Goal: Task Accomplishment & Management: Manage account settings

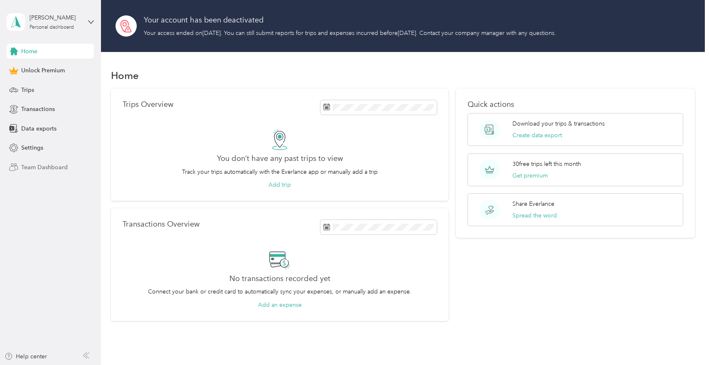
click at [24, 166] on span "Team Dashboard" at bounding box center [44, 167] width 47 height 9
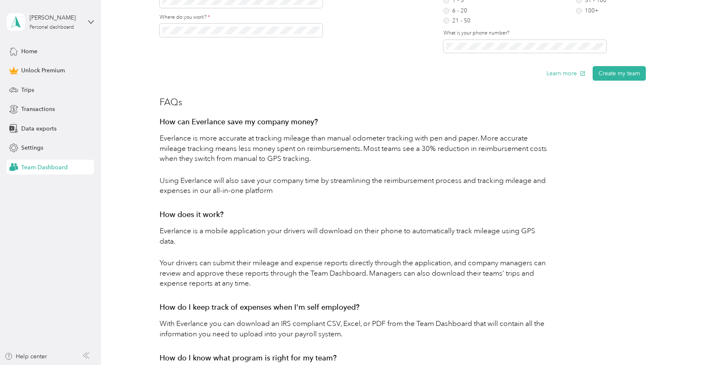
scroll to position [332, 0]
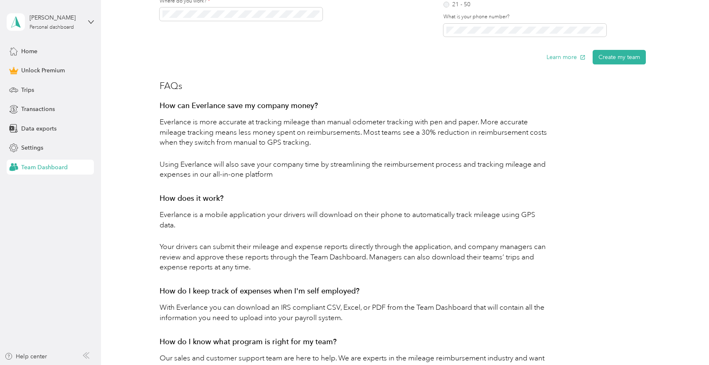
click at [41, 169] on span "Team Dashboard" at bounding box center [44, 167] width 47 height 9
click at [43, 167] on span "Team Dashboard" at bounding box center [44, 167] width 47 height 9
click at [88, 22] on icon at bounding box center [91, 22] width 6 height 6
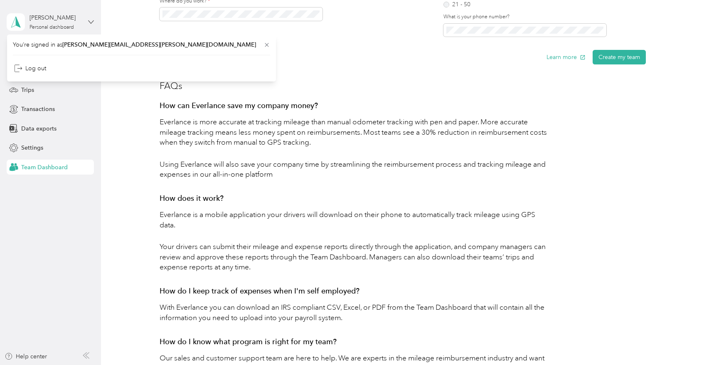
click at [88, 22] on icon at bounding box center [91, 22] width 6 height 6
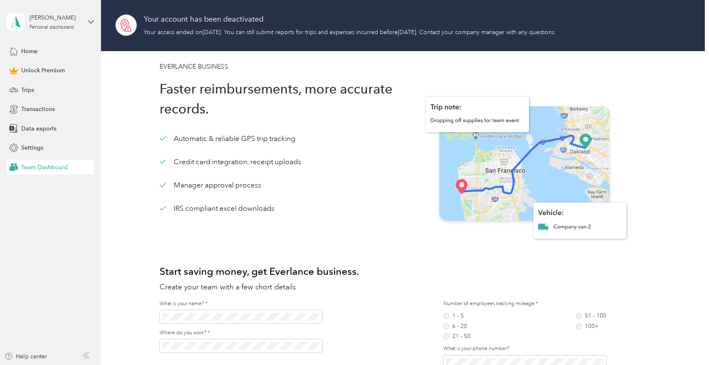
scroll to position [0, 0]
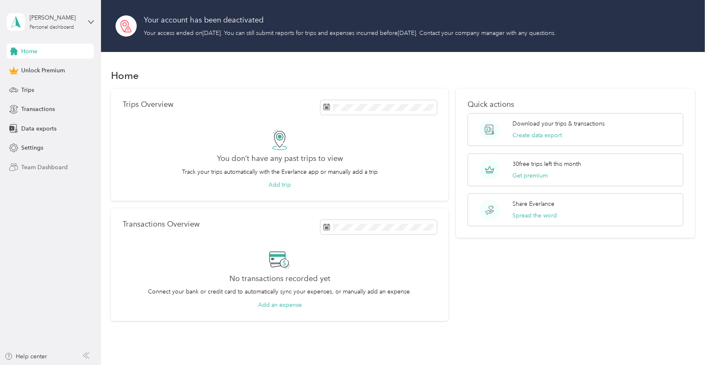
click at [54, 164] on span "Team Dashboard" at bounding box center [44, 167] width 47 height 9
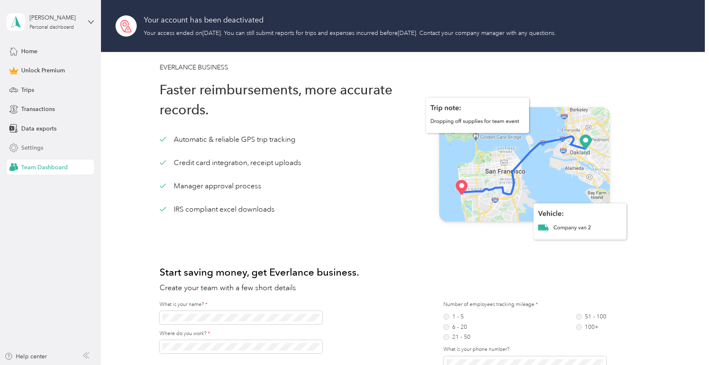
click at [41, 150] on span "Settings" at bounding box center [32, 147] width 22 height 9
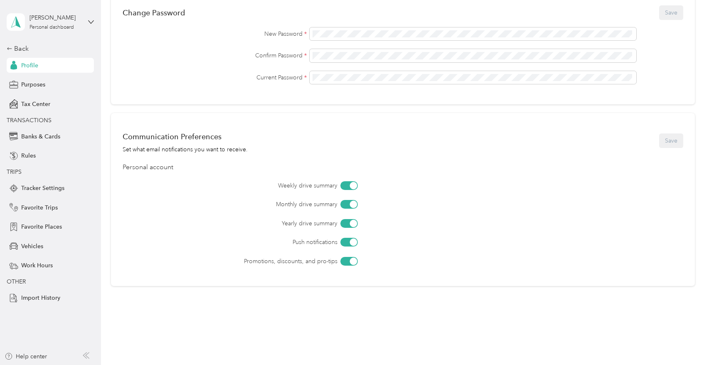
scroll to position [324, 0]
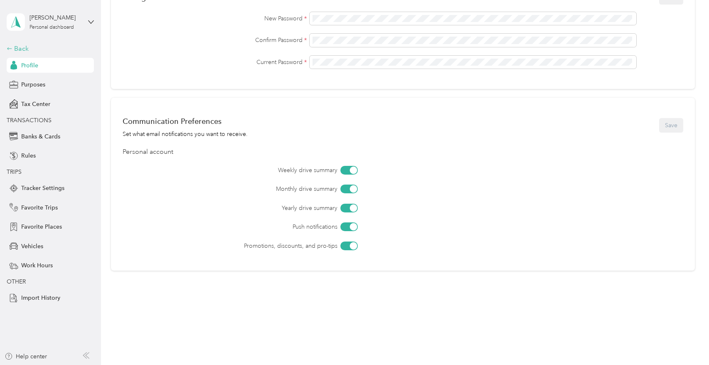
click at [17, 52] on div "Back" at bounding box center [48, 49] width 83 height 10
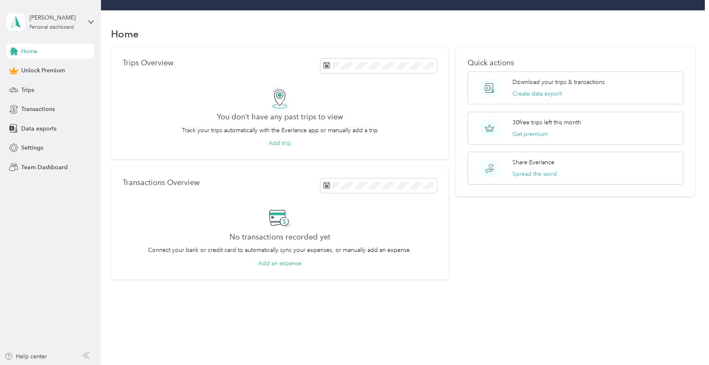
scroll to position [42, 0]
click at [43, 168] on span "Team Dashboard" at bounding box center [44, 167] width 47 height 9
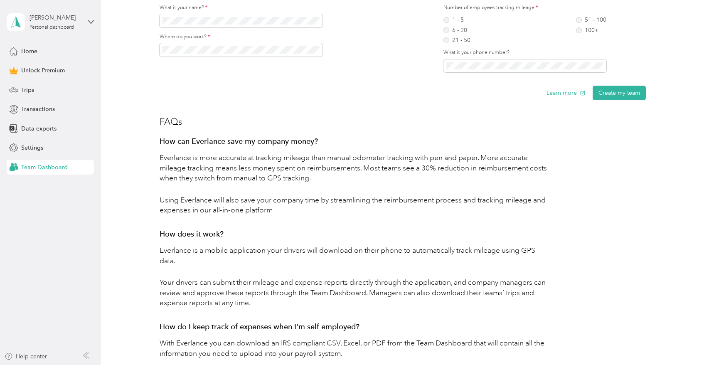
scroll to position [241, 0]
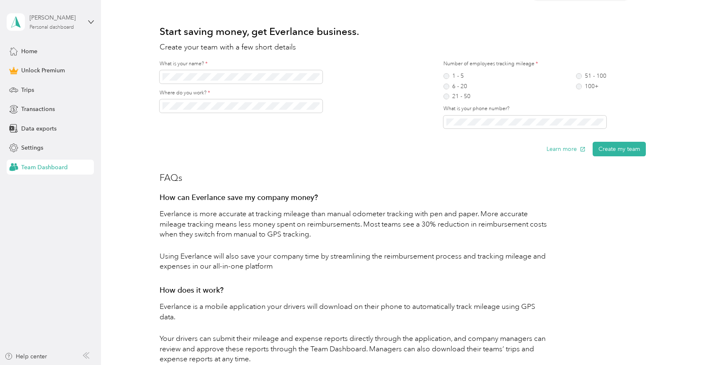
click at [39, 15] on div "[PERSON_NAME]" at bounding box center [55, 17] width 52 height 9
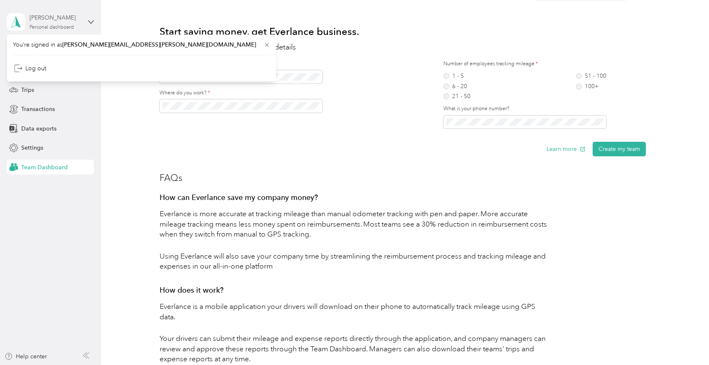
click at [39, 15] on div "[PERSON_NAME]" at bounding box center [55, 17] width 52 height 9
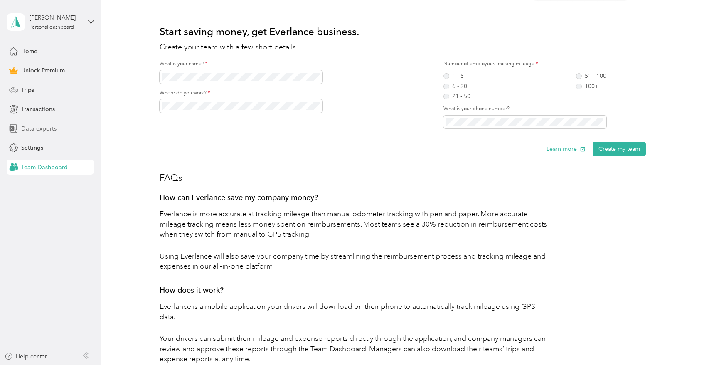
click at [57, 126] on div "Data exports" at bounding box center [50, 128] width 87 height 15
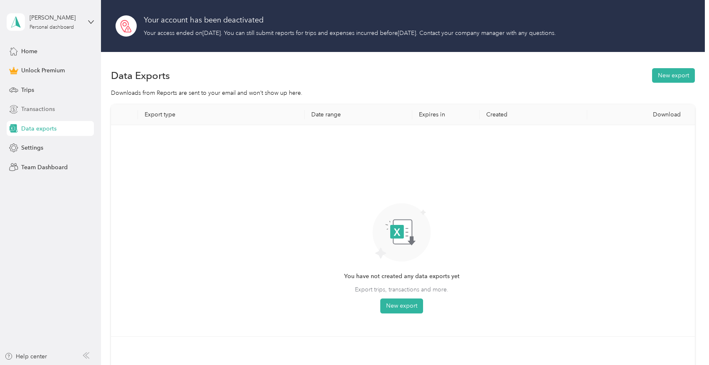
click at [42, 110] on span "Transactions" at bounding box center [38, 109] width 34 height 9
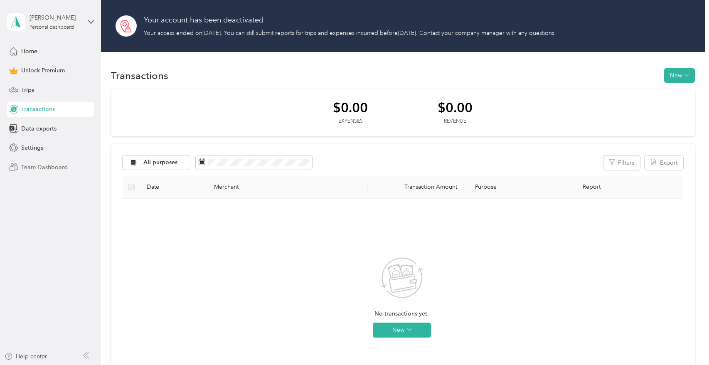
click at [27, 168] on span "Team Dashboard" at bounding box center [44, 167] width 47 height 9
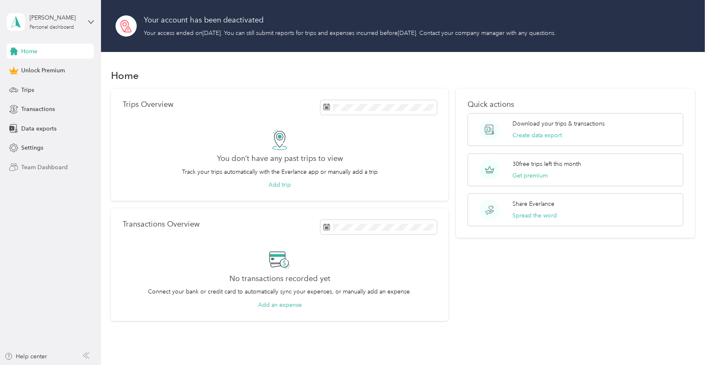
click at [35, 168] on span "Team Dashboard" at bounding box center [44, 167] width 47 height 9
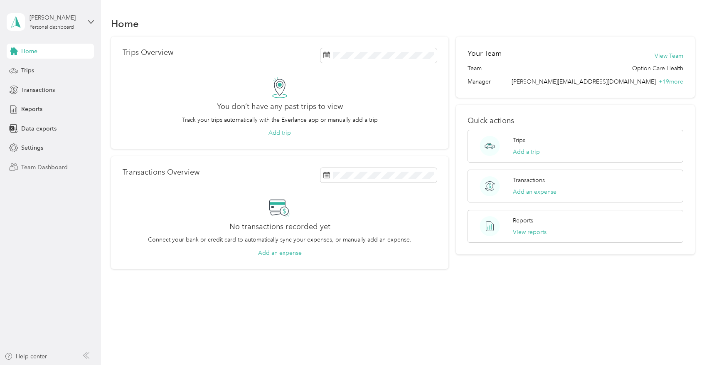
click at [53, 164] on span "Team Dashboard" at bounding box center [44, 167] width 47 height 9
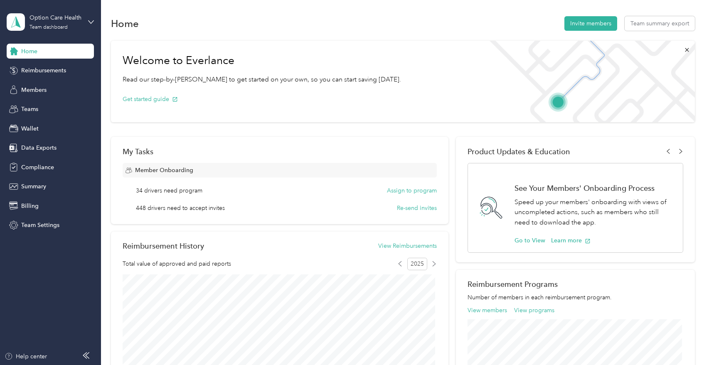
click at [179, 209] on span "448 drivers need to accept invites" at bounding box center [180, 208] width 89 height 9
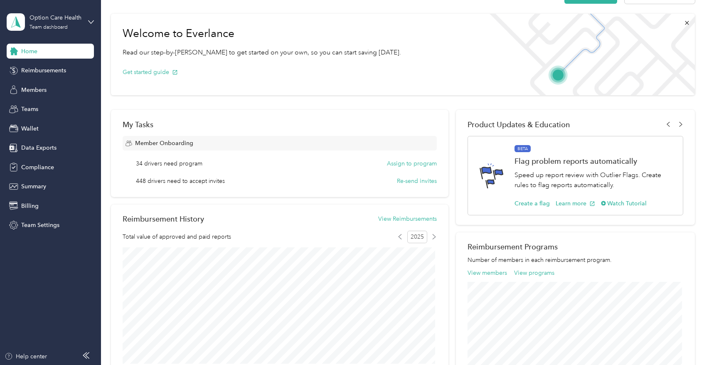
scroll to position [42, 0]
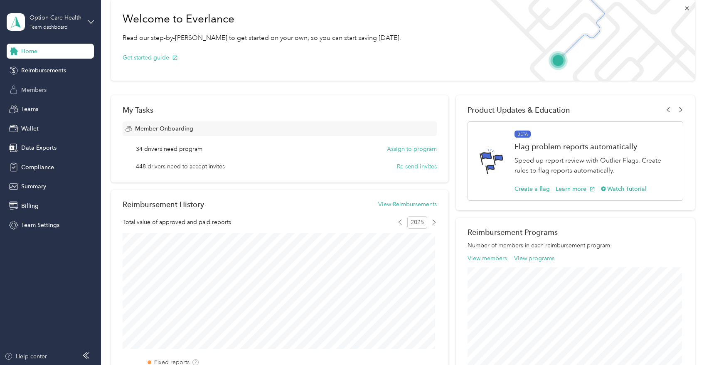
click at [48, 89] on div "Members" at bounding box center [50, 89] width 87 height 15
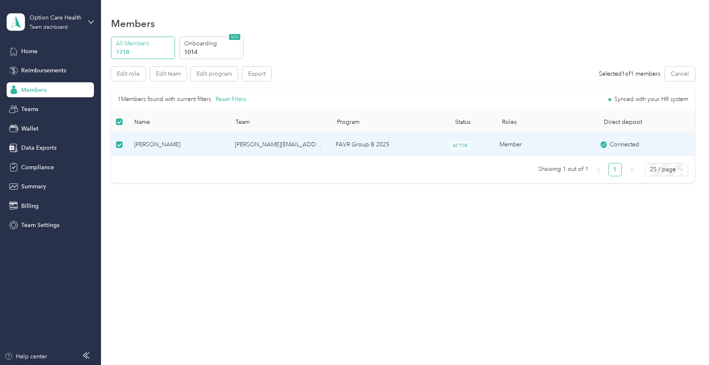
click at [147, 147] on span "[PERSON_NAME]" at bounding box center [178, 144] width 88 height 9
click at [148, 147] on span "[PERSON_NAME]" at bounding box center [178, 144] width 88 height 9
click at [125, 79] on button "Edit role" at bounding box center [128, 73] width 34 height 15
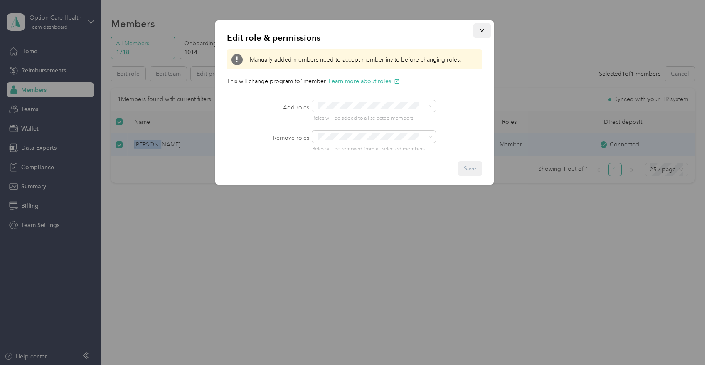
click at [480, 33] on icon "button" at bounding box center [482, 31] width 6 height 6
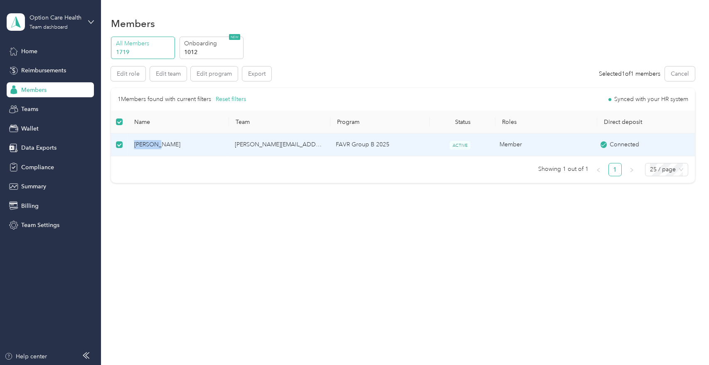
click at [74, 91] on div "Members" at bounding box center [50, 89] width 87 height 15
click at [54, 85] on div "Members" at bounding box center [50, 89] width 87 height 15
click at [117, 149] on label at bounding box center [119, 144] width 7 height 9
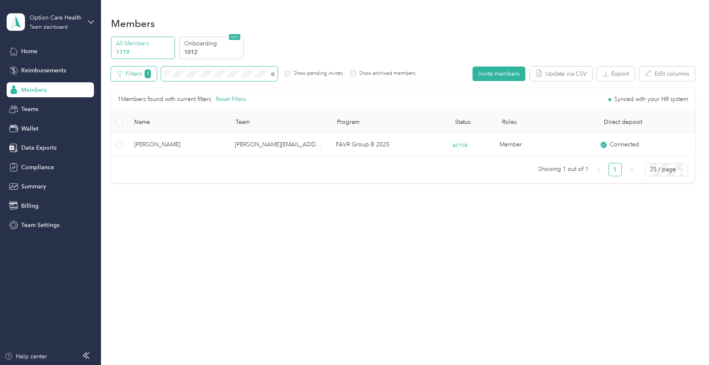
click at [126, 70] on div "Filters 1 Show pending invites Show archived members" at bounding box center [263, 73] width 304 height 15
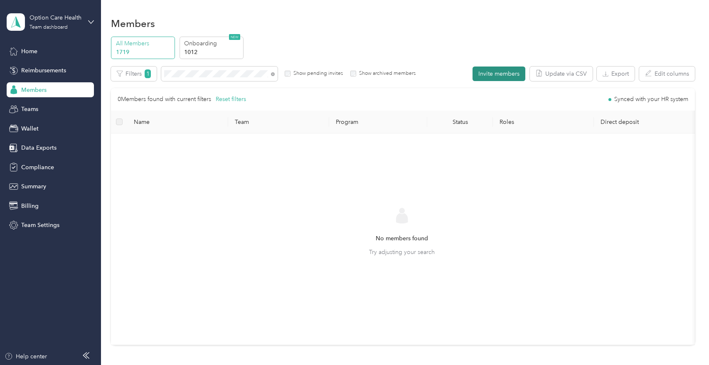
click at [506, 74] on button "Invite members" at bounding box center [498, 73] width 53 height 15
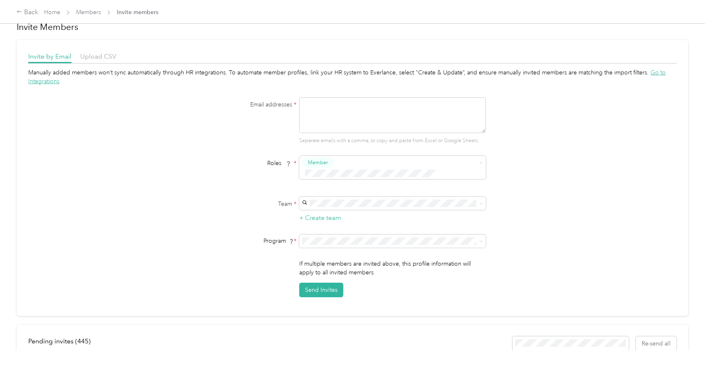
scroll to position [0, 0]
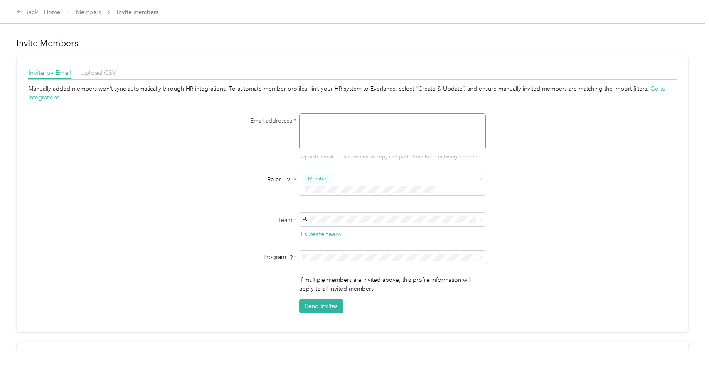
click at [439, 114] on textarea at bounding box center [392, 131] width 187 height 36
paste textarea "[PERSON_NAME][EMAIL_ADDRESS][PERSON_NAME][DOMAIN_NAME]"
type textarea "[PERSON_NAME][EMAIL_ADDRESS][PERSON_NAME][DOMAIN_NAME]"
click at [454, 190] on div "Member" at bounding box center [386, 191] width 165 height 10
click at [399, 188] on li "Member" at bounding box center [391, 190] width 187 height 16
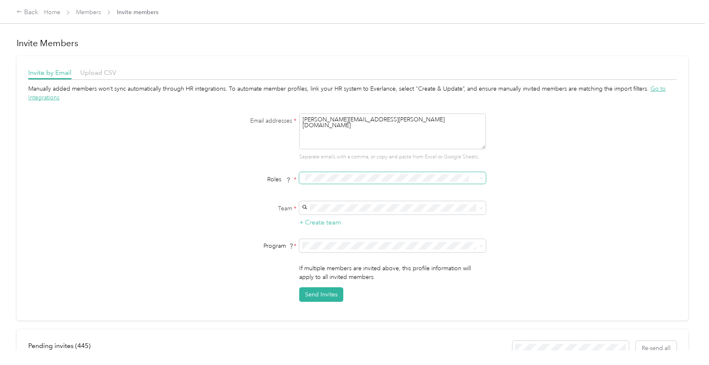
click at [399, 182] on span at bounding box center [387, 178] width 170 height 9
click at [314, 198] on ol "Member Reviewer Manager Limited Manager" at bounding box center [391, 216] width 187 height 64
click at [515, 206] on div "Manually added members won’t sync automatically through HR integrations. To aut…" at bounding box center [352, 192] width 648 height 217
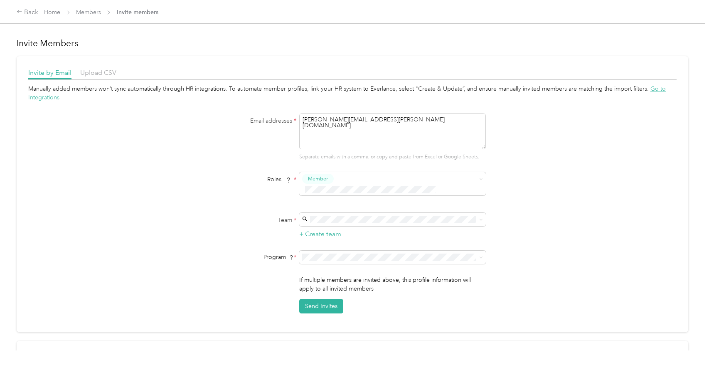
click at [393, 220] on div "[PERSON_NAME][EMAIL_ADDRESS][PERSON_NAME][DOMAIN_NAME] [PERSON_NAME]" at bounding box center [391, 233] width 175 height 28
click at [370, 171] on div "CPM A 2025 (CPM)" at bounding box center [391, 172] width 175 height 9
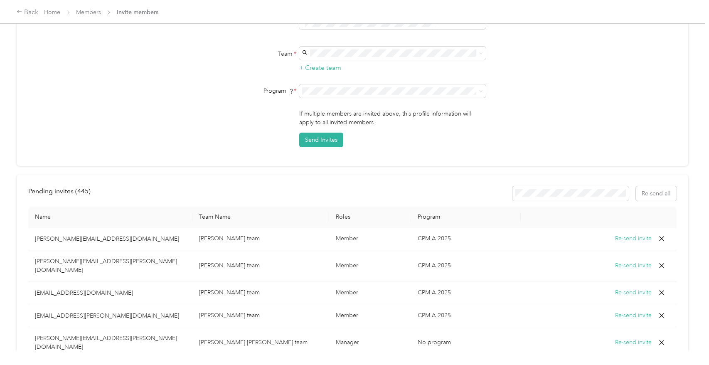
scroll to position [208, 0]
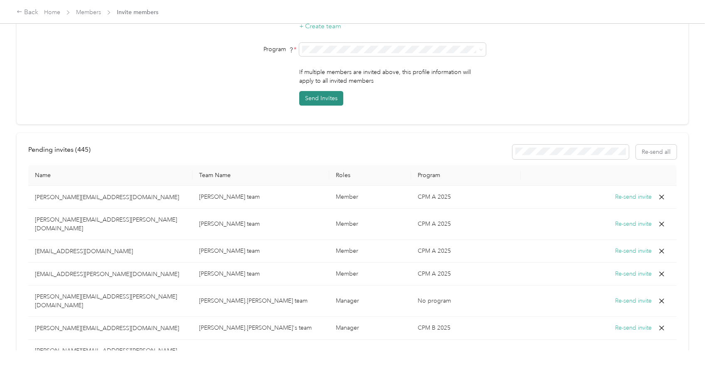
click at [310, 91] on button "Send Invites" at bounding box center [321, 98] width 44 height 15
